Goal: Task Accomplishment & Management: Manage account settings

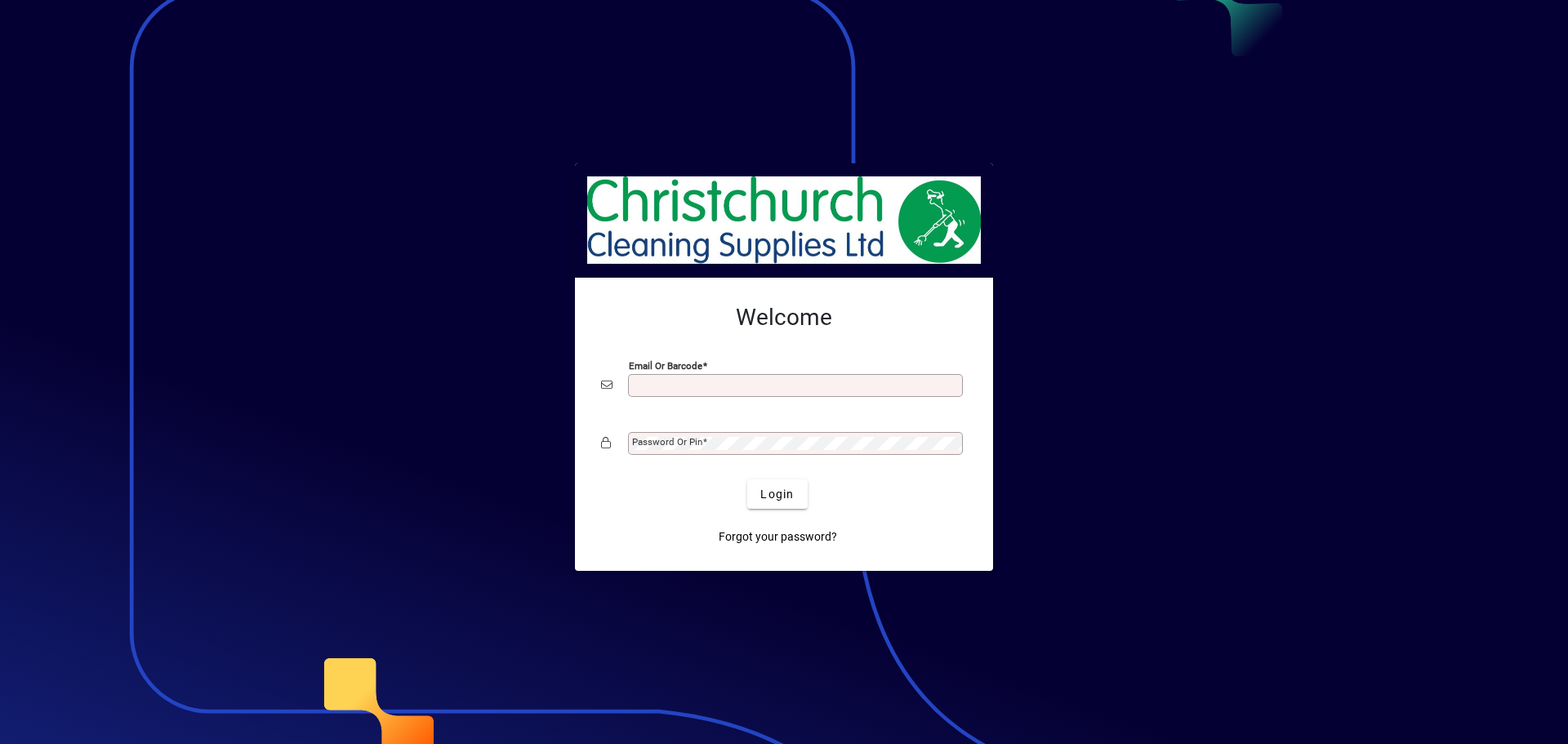
click at [726, 380] on input "Email or Barcode" at bounding box center [796, 386] width 330 height 13
type input "**********"
click at [705, 445] on span at bounding box center [705, 442] width 5 height 12
click at [747, 480] on button "Login" at bounding box center [777, 495] width 59 height 30
